Goal: Transaction & Acquisition: Obtain resource

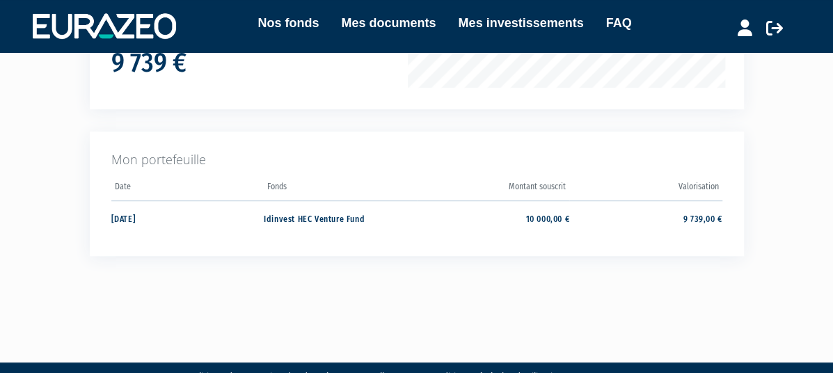
scroll to position [316, 0]
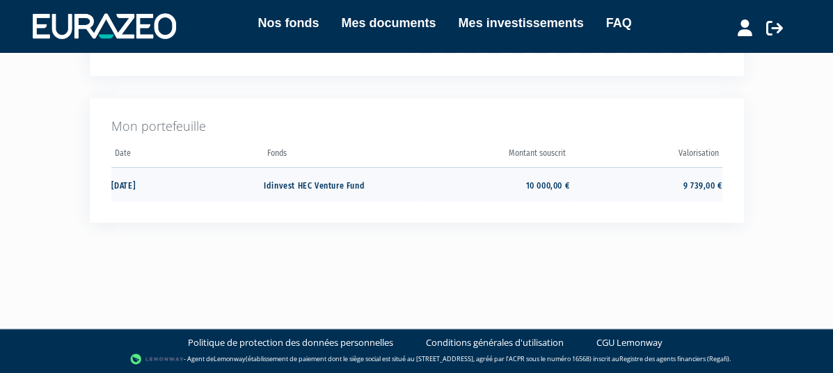
click at [264, 186] on td "Idinvest HEC Venture Fund" at bounding box center [340, 184] width 153 height 35
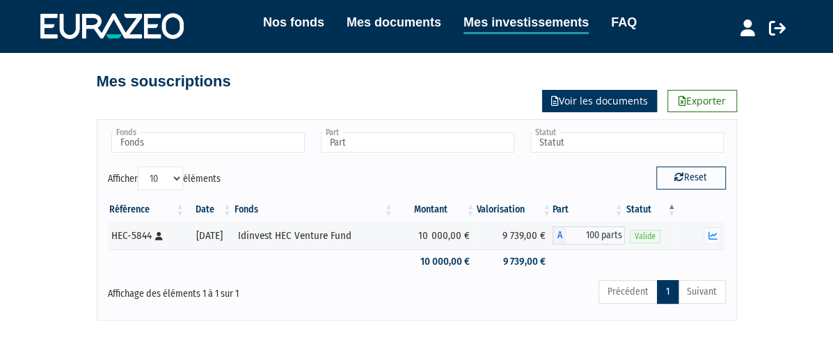
click at [657, 102] on link "Voir les documents" at bounding box center [599, 101] width 115 height 22
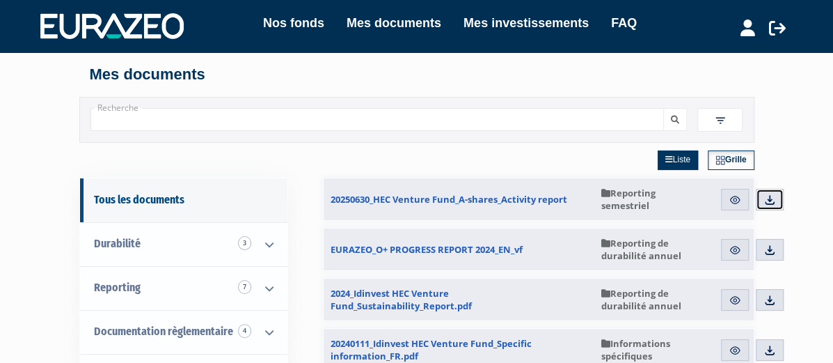
click at [776, 198] on img at bounding box center [769, 199] width 13 height 13
